Goal: Task Accomplishment & Management: Manage account settings

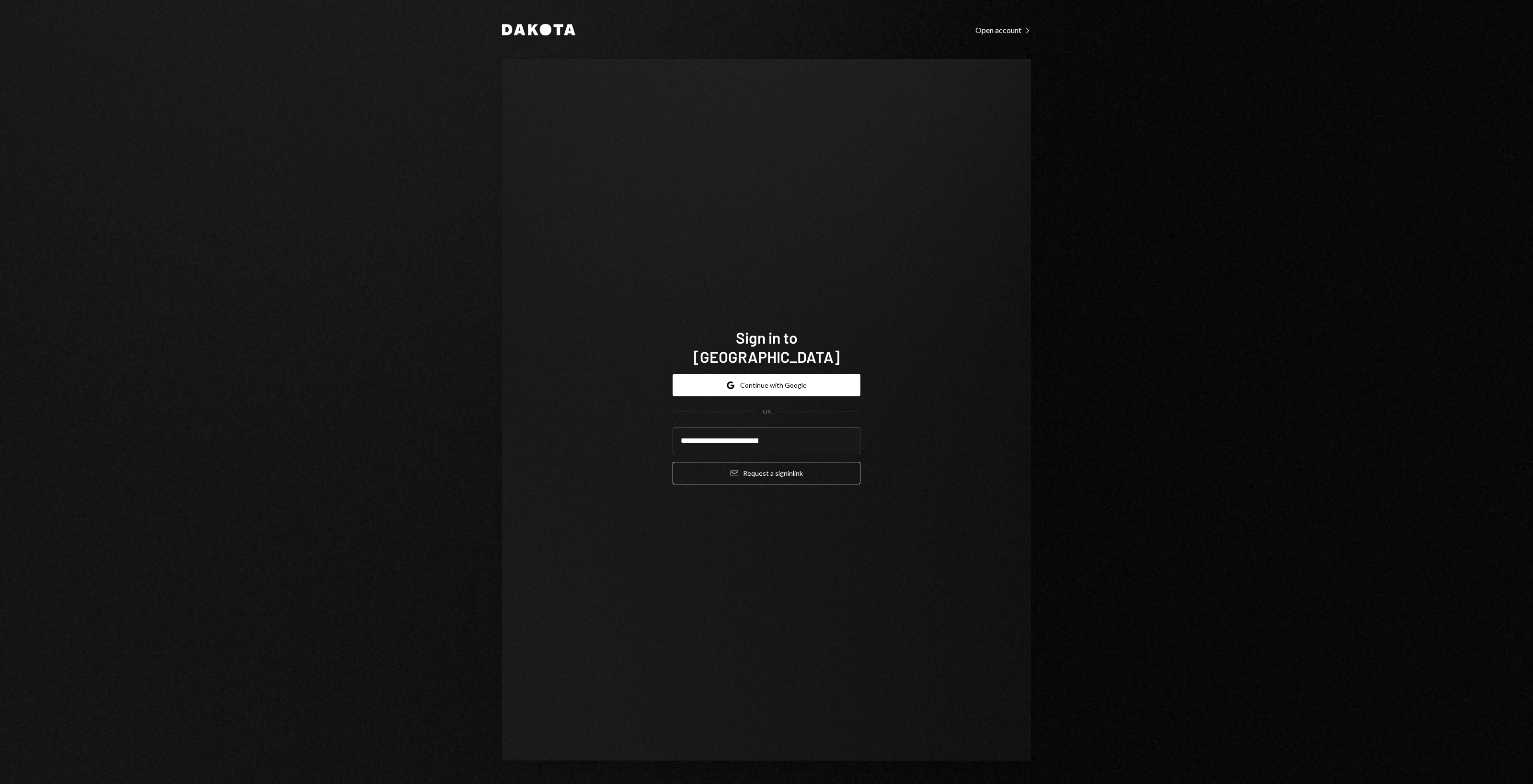
type input "**********"
click at [672, 462] on button "Email Request a sign in link" at bounding box center [766, 473] width 188 height 22
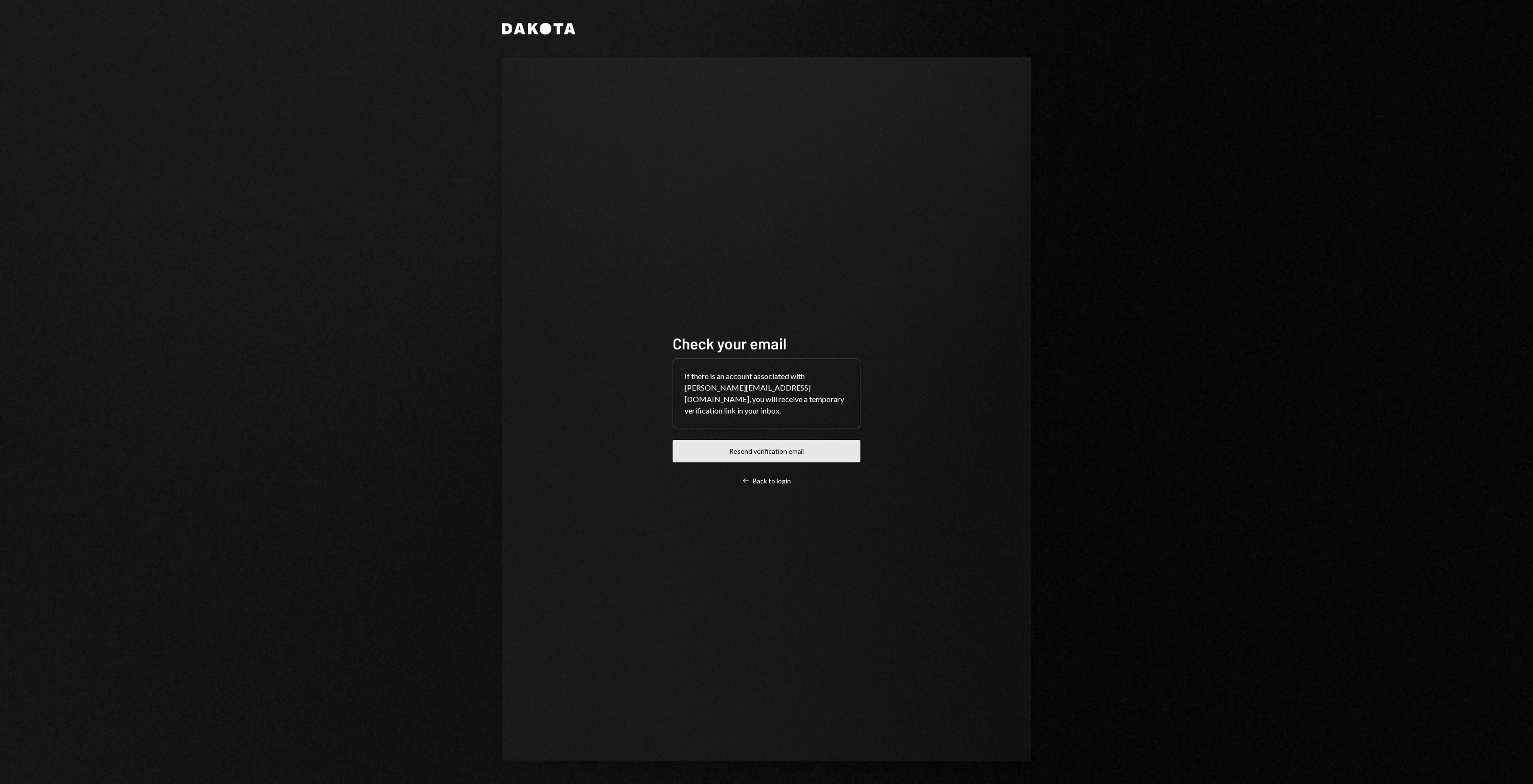
click at [814, 447] on button "Resend verification email" at bounding box center [766, 451] width 188 height 22
drag, startPoint x: 425, startPoint y: 492, endPoint x: 405, endPoint y: 479, distance: 23.9
drag, startPoint x: 405, startPoint y: 479, endPoint x: 338, endPoint y: 456, distance: 70.8
click at [338, 456] on div "Dakota Check your email If there is an account associated with [PERSON_NAME][EM…" at bounding box center [766, 392] width 1533 height 784
